Goal: Find specific page/section: Find specific page/section

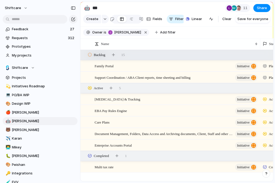
scroll to position [0, 1]
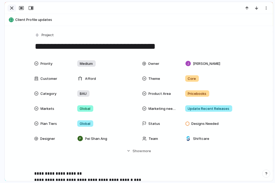
click at [12, 7] on div "button" at bounding box center [12, 8] width 6 height 6
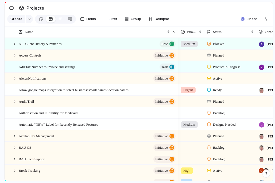
click at [10, 13] on div "Projects" at bounding box center [26, 8] width 38 height 12
click at [12, 10] on button "button" at bounding box center [11, 8] width 9 height 9
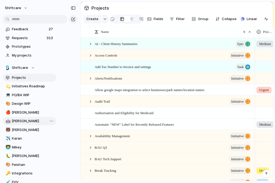
click at [16, 122] on span "[PERSON_NAME]" at bounding box center [33, 120] width 42 height 5
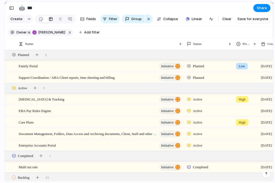
click at [75, 9] on input "***" at bounding box center [57, 8] width 63 height 10
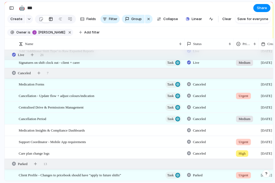
scroll to position [2047, 0]
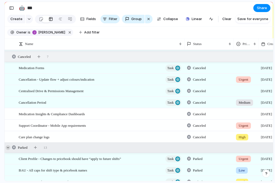
click at [9, 146] on div at bounding box center [8, 147] width 5 height 5
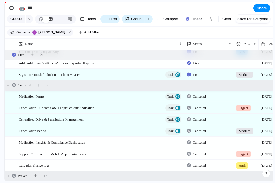
click at [10, 88] on div "Canceled 7" at bounding box center [140, 85] width 270 height 10
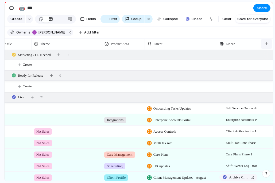
click at [267, 44] on div "button" at bounding box center [267, 43] width 3 height 3
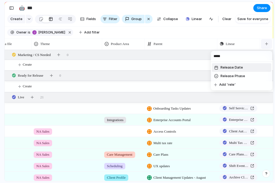
type input "******"
click at [249, 70] on li "Release Date" at bounding box center [241, 67] width 59 height 9
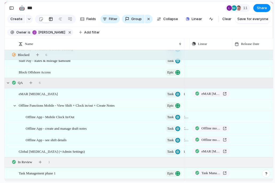
scroll to position [1665, 0]
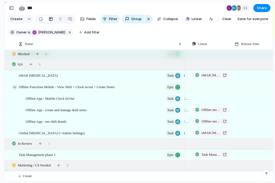
click at [14, 87] on div at bounding box center [14, 87] width 5 height 5
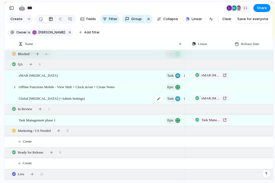
click at [85, 98] on span "Global Medication Management (+Admin Settings)" at bounding box center [52, 98] width 66 height 6
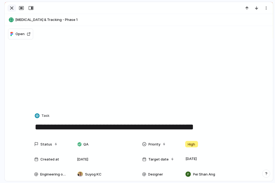
click at [12, 8] on div "button" at bounding box center [12, 8] width 6 height 6
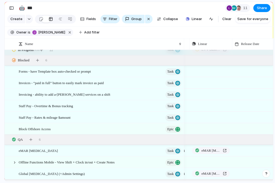
scroll to position [0, 456]
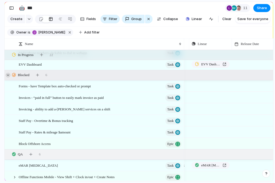
click at [9, 75] on div at bounding box center [8, 75] width 5 height 5
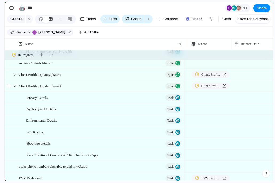
click at [14, 83] on div at bounding box center [12, 86] width 14 height 11
click at [15, 86] on div at bounding box center [14, 86] width 5 height 5
